Goal: Task Accomplishment & Management: Use online tool/utility

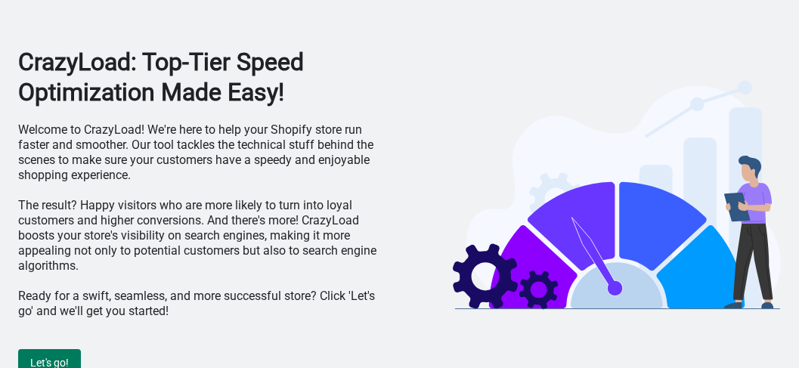
scroll to position [43, 0]
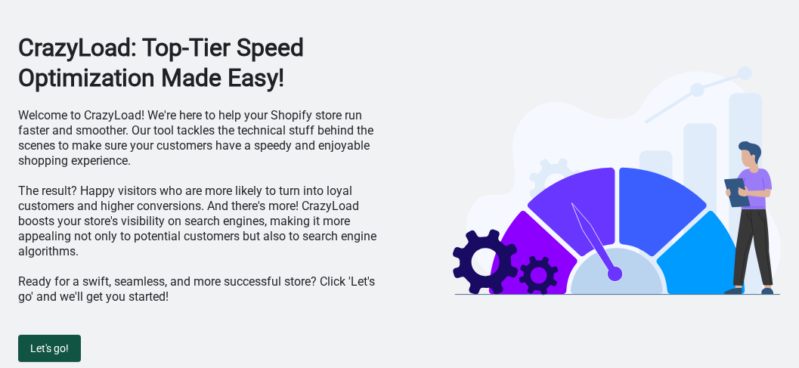
click at [61, 342] on span "Let's go!" at bounding box center [49, 348] width 39 height 12
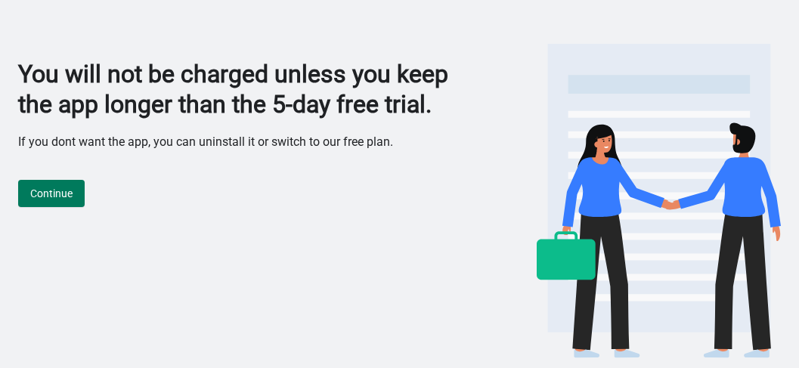
scroll to position [0, 0]
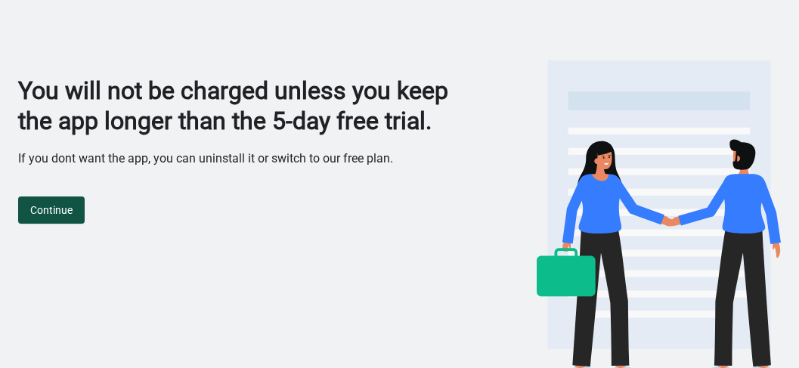
click at [66, 213] on span "Continue" at bounding box center [51, 210] width 42 height 12
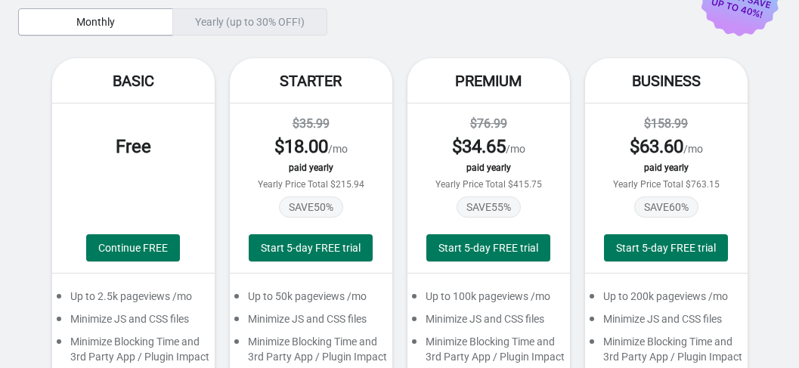
scroll to position [88, 0]
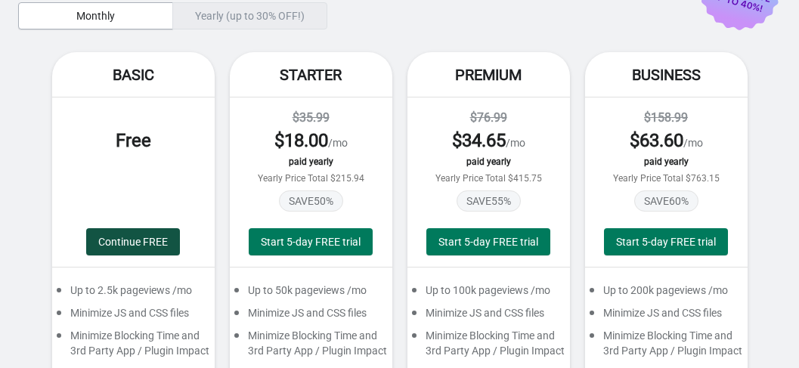
click at [130, 248] on span "Continue FREE" at bounding box center [133, 242] width 70 height 12
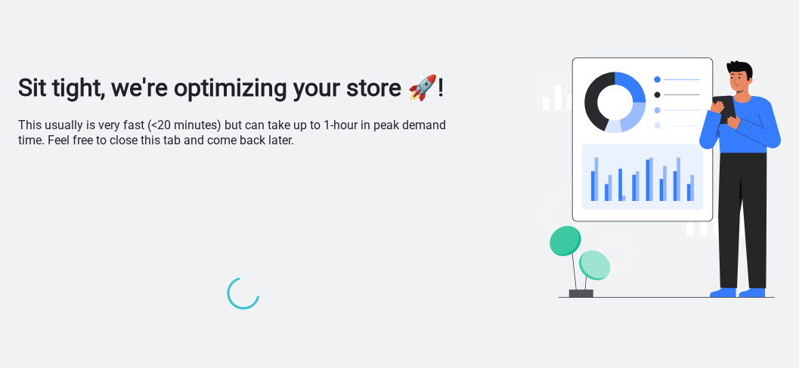
scroll to position [0, 0]
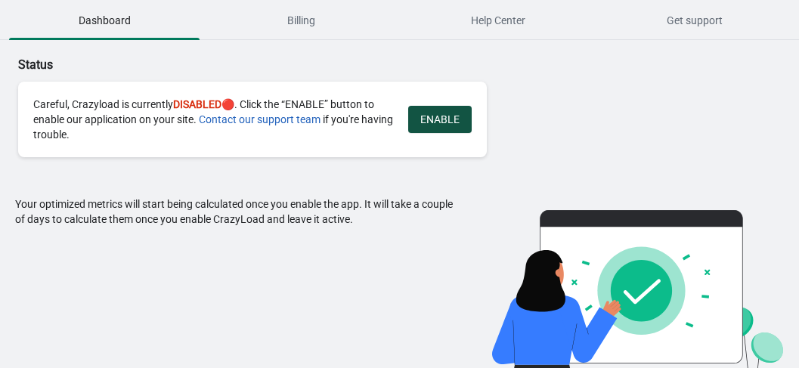
click at [434, 125] on span "ENABLE" at bounding box center [439, 119] width 39 height 12
